Goal: Transaction & Acquisition: Register for event/course

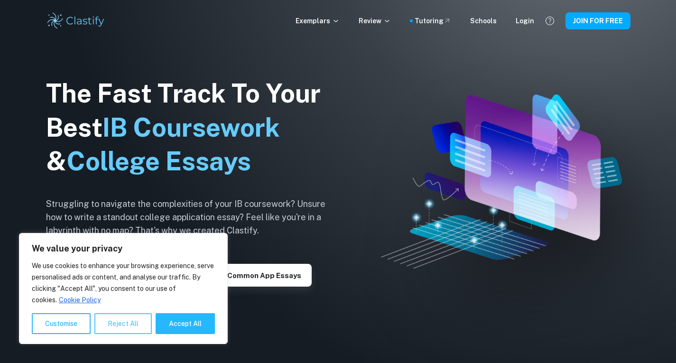
click at [121, 326] on button "Reject All" at bounding box center [122, 323] width 57 height 21
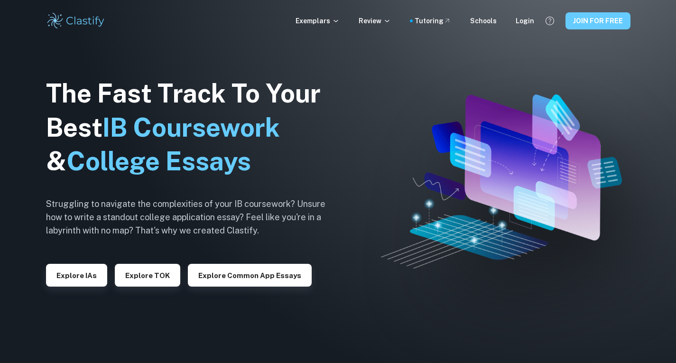
click at [576, 25] on button "JOIN FOR FREE" at bounding box center [598, 20] width 65 height 17
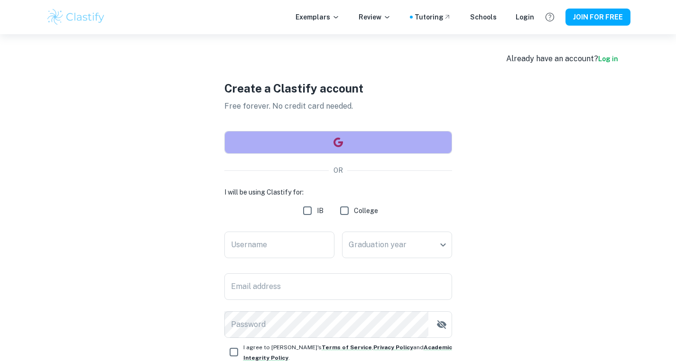
click at [378, 136] on button "button" at bounding box center [338, 142] width 228 height 23
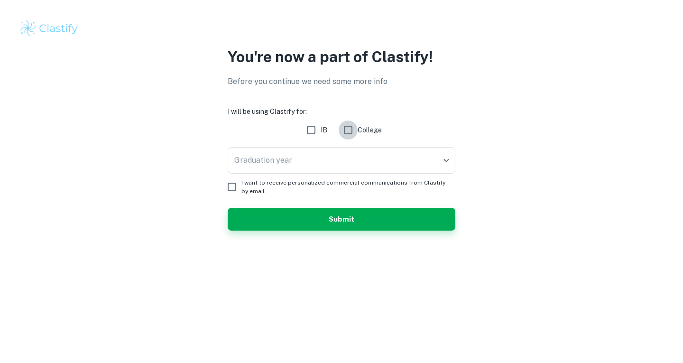
click at [347, 128] on input "College" at bounding box center [348, 130] width 19 height 19
checkbox input "true"
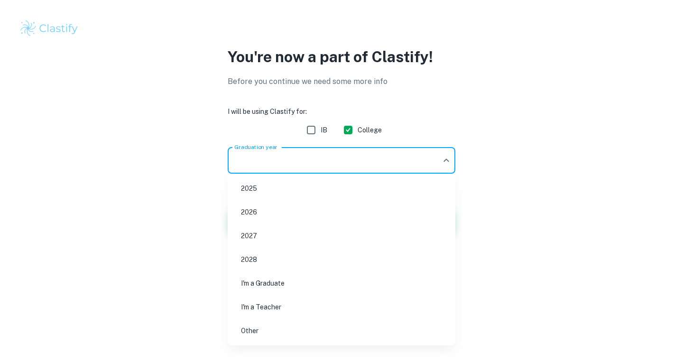
click at [301, 156] on body "We value your privacy We use cookies to enhance your browsing experience, serve…" at bounding box center [341, 181] width 683 height 363
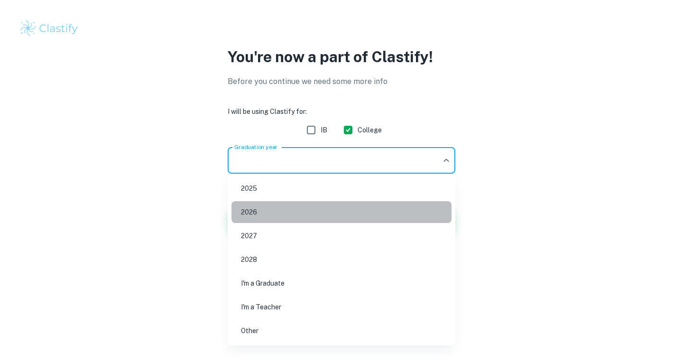
click at [291, 219] on li "2026" at bounding box center [342, 212] width 220 height 22
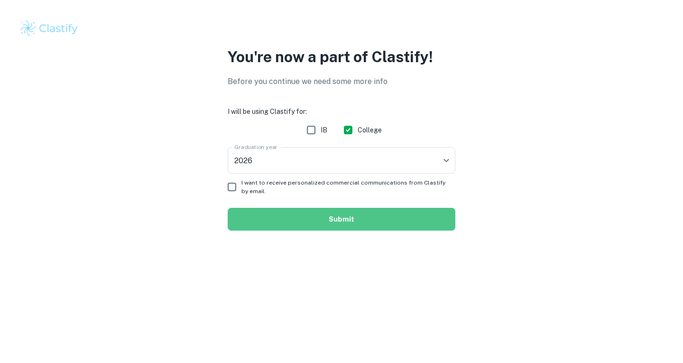
click at [367, 223] on button "Submit" at bounding box center [342, 219] width 228 height 23
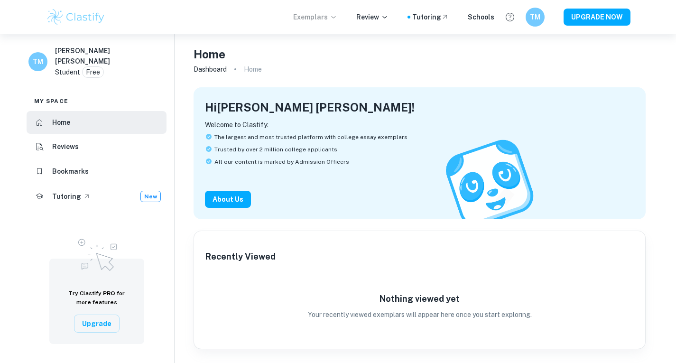
click at [325, 17] on p "Exemplars" at bounding box center [315, 17] width 44 height 10
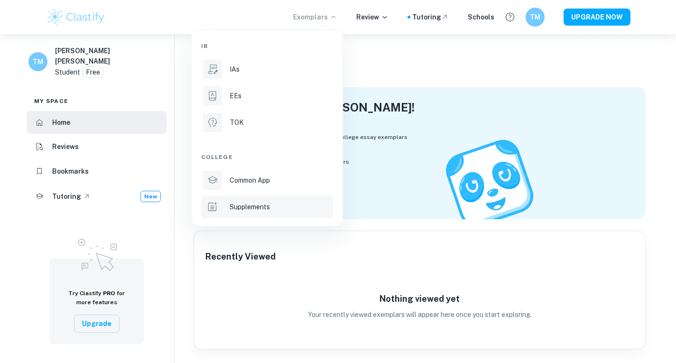
click at [266, 208] on p "Supplements" at bounding box center [250, 207] width 40 height 10
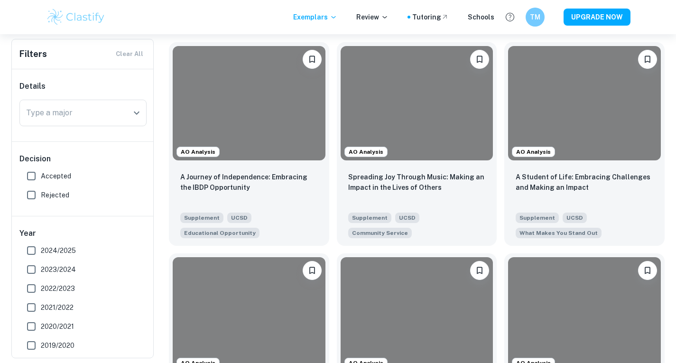
scroll to position [293, 0]
